Goal: Task Accomplishment & Management: Complete application form

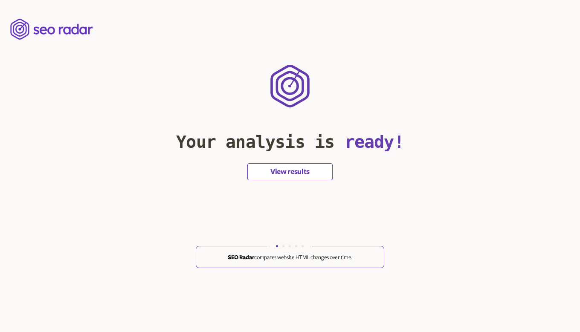
click at [301, 171] on button "View results" at bounding box center [289, 171] width 85 height 17
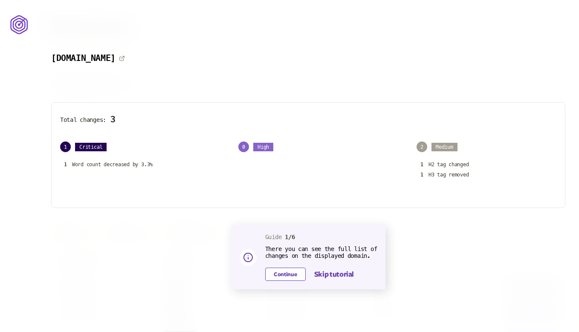
click at [281, 276] on button "Continue" at bounding box center [285, 274] width 40 height 13
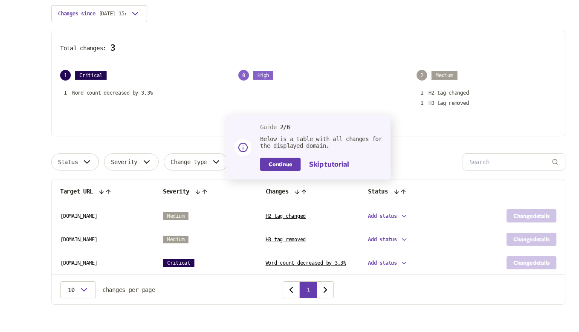
scroll to position [78, 0]
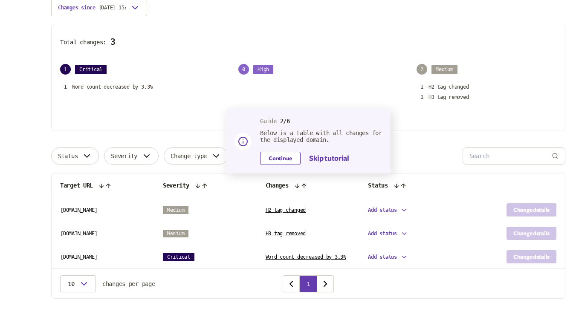
click at [283, 156] on button "Continue" at bounding box center [280, 158] width 40 height 13
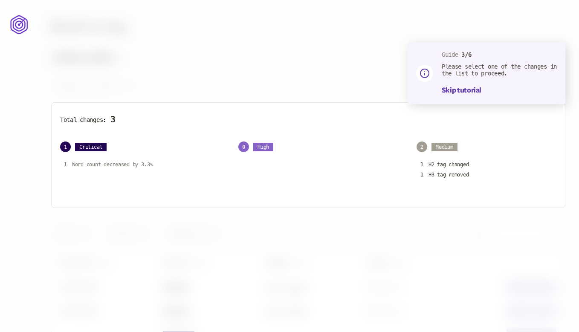
click at [121, 165] on p "Word count decreased by 3.3%" at bounding box center [112, 164] width 81 height 7
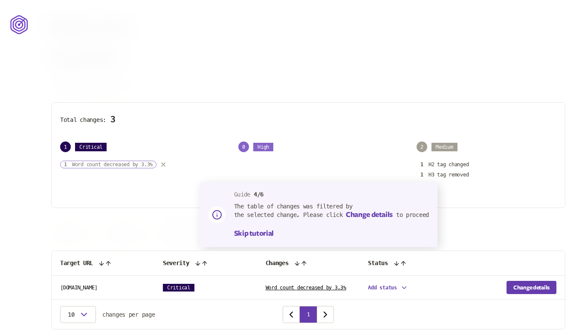
scroll to position [31, 0]
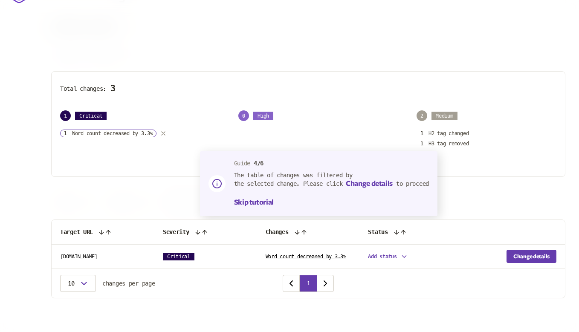
click at [407, 184] on p "The table of changes was filtered by the selected change. Please click Change d…" at bounding box center [331, 180] width 195 height 17
click at [374, 181] on span "Change details" at bounding box center [369, 184] width 47 height 8
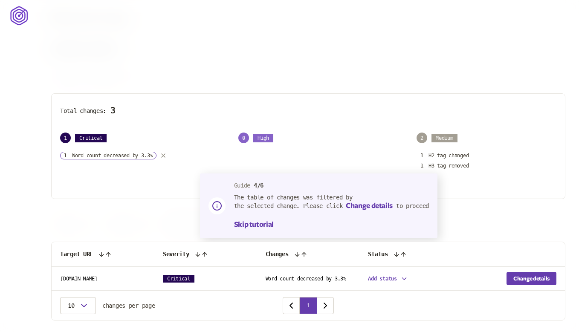
scroll to position [0, 0]
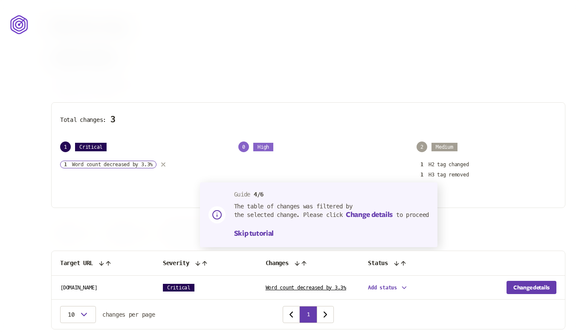
click at [362, 215] on span "Change details" at bounding box center [369, 215] width 47 height 8
click at [521, 286] on button "Change details" at bounding box center [531, 287] width 50 height 13
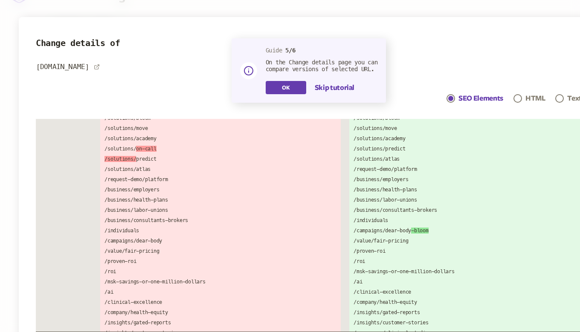
scroll to position [543, 0]
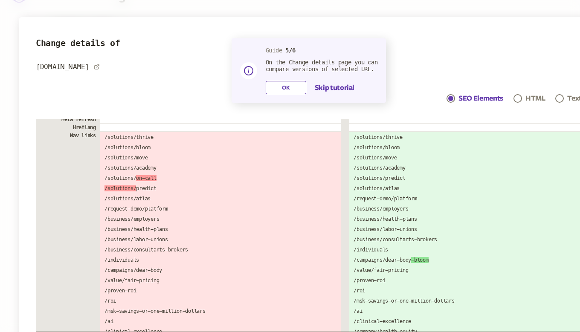
click at [283, 89] on button "OK" at bounding box center [286, 87] width 40 height 13
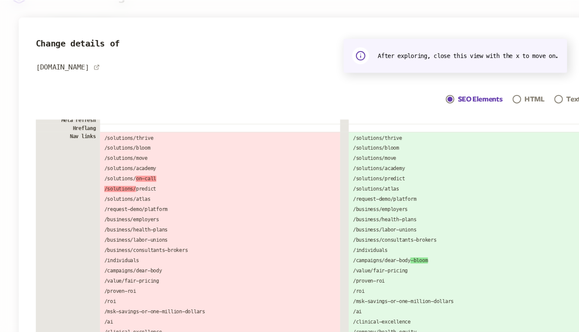
scroll to position [0, 19]
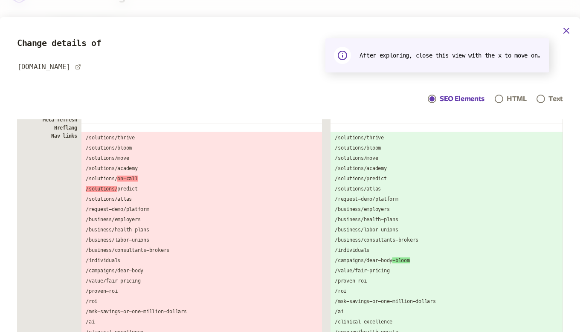
click at [566, 27] on icon "button" at bounding box center [566, 31] width 10 height 10
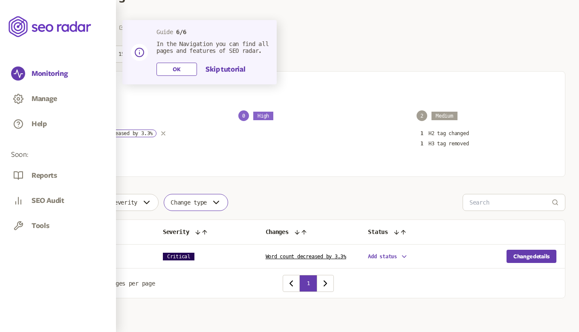
click at [180, 67] on button "OK" at bounding box center [176, 69] width 40 height 13
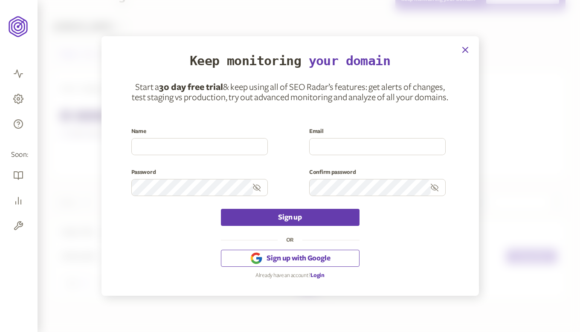
click at [465, 52] on icon "button" at bounding box center [465, 50] width 10 height 10
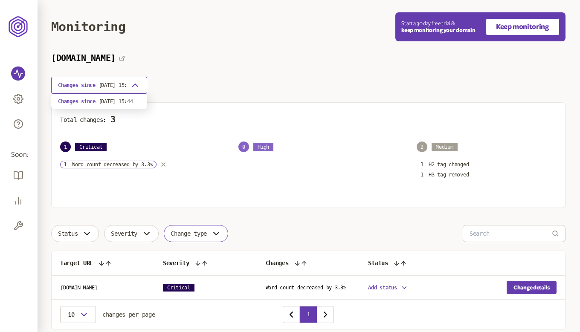
click at [132, 88] on icon "button" at bounding box center [135, 85] width 10 height 10
click at [136, 86] on icon "button" at bounding box center [135, 85] width 5 height 3
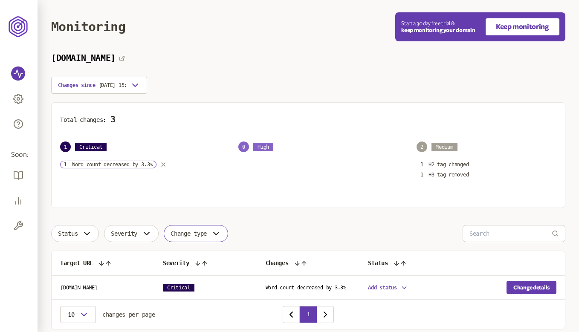
click at [512, 27] on button "Keep monitoring" at bounding box center [522, 26] width 74 height 17
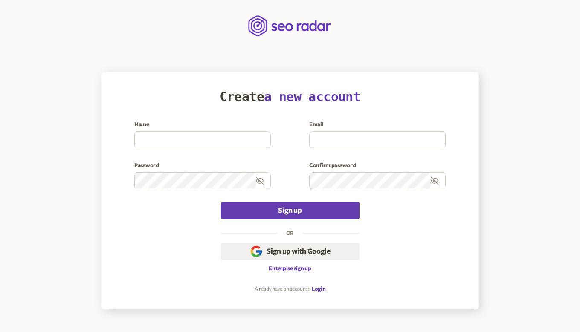
click at [508, 28] on main "Create a new account Name Email Password Confirm password Sign up OR Sign up wi…" at bounding box center [290, 154] width 580 height 309
